Goal: Transaction & Acquisition: Purchase product/service

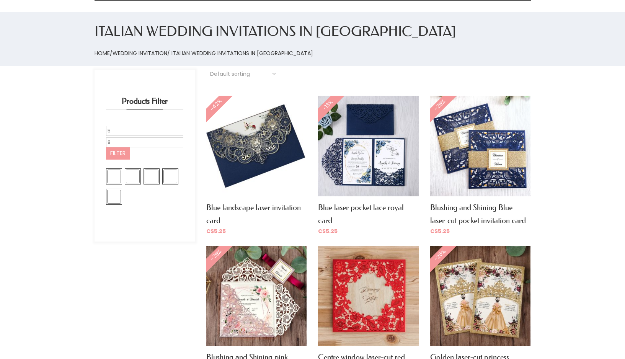
scroll to position [63, 0]
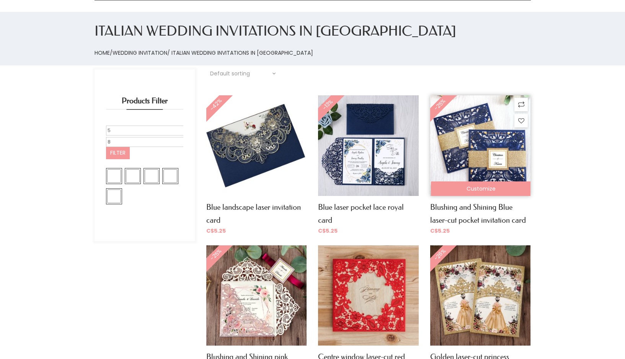
click at [490, 160] on img at bounding box center [480, 145] width 100 height 100
click at [454, 120] on span "-25%" at bounding box center [447, 112] width 35 height 35
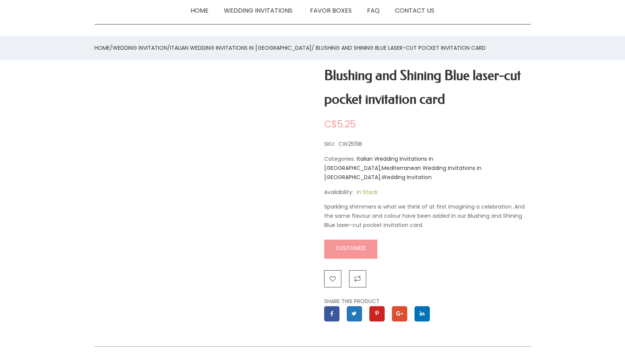
scroll to position [31, 0]
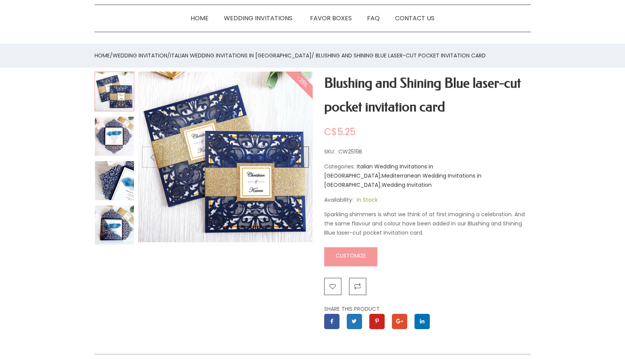
click at [204, 162] on img at bounding box center [225, 159] width 175 height 175
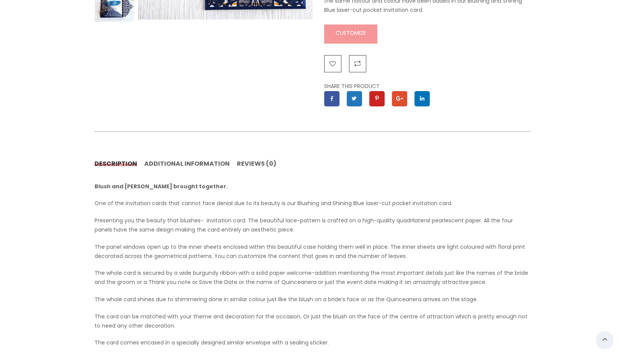
scroll to position [0, 0]
